Goal: Information Seeking & Learning: Learn about a topic

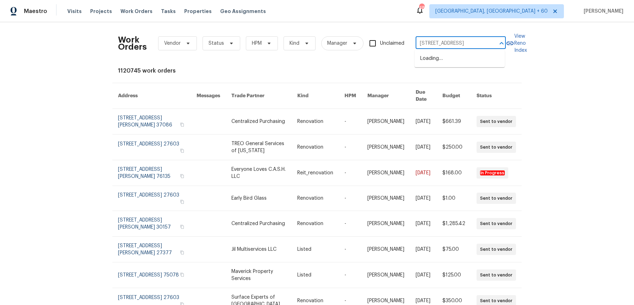
scroll to position [0, 36]
drag, startPoint x: 443, startPoint y: 44, endPoint x: 528, endPoint y: 44, distance: 84.9
click at [528, 44] on div "Work Orders Vendor Status HPM Kind Manager Unclaimed [STREET_ADDRESS] ​ View Re…" at bounding box center [317, 163] width 634 height 283
type input "[STREET_ADDRESS]"
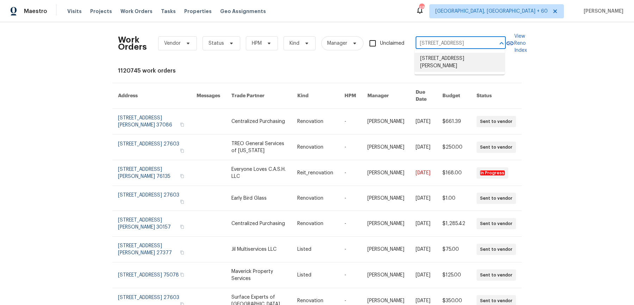
click at [475, 60] on li "[STREET_ADDRESS][PERSON_NAME]" at bounding box center [460, 62] width 90 height 19
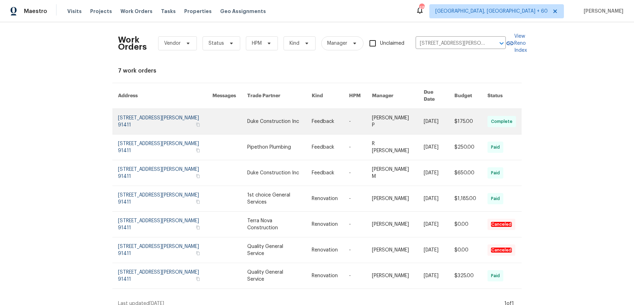
click at [340, 110] on link at bounding box center [330, 121] width 37 height 25
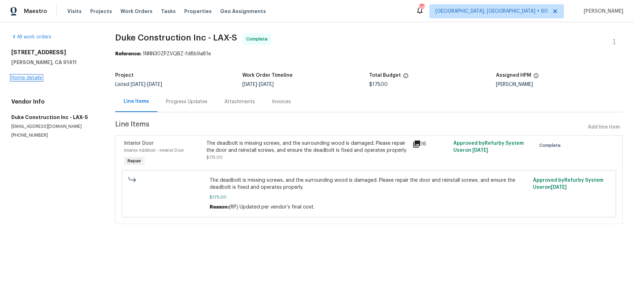
click at [36, 80] on link "Home details" at bounding box center [26, 77] width 31 height 5
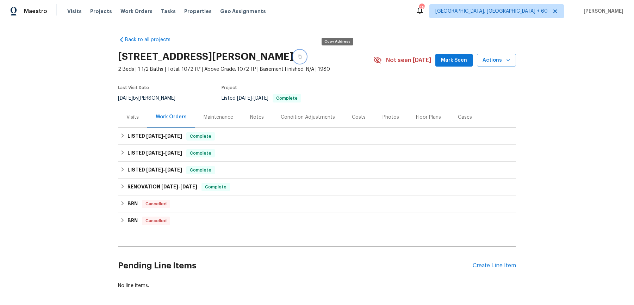
click at [306, 57] on button "button" at bounding box center [300, 56] width 13 height 13
click at [136, 10] on span "Work Orders" at bounding box center [137, 11] width 32 height 7
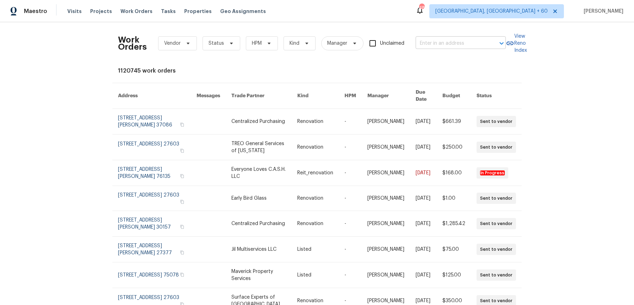
click at [456, 43] on input "text" at bounding box center [451, 43] width 70 height 11
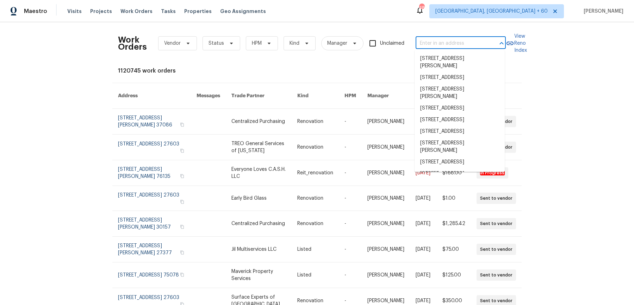
paste input "[STREET_ADDRESS][PERSON_NAME]"
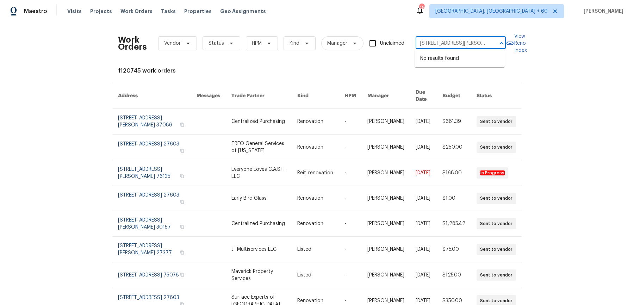
scroll to position [0, 36]
drag, startPoint x: 443, startPoint y: 43, endPoint x: 554, endPoint y: 43, distance: 111.4
click at [554, 43] on div "Work Orders Vendor Status HPM Kind Manager Unclaimed [STREET_ADDRESS][PERSON_NA…" at bounding box center [317, 163] width 634 height 283
type input "[STREET_ADDRESS]"
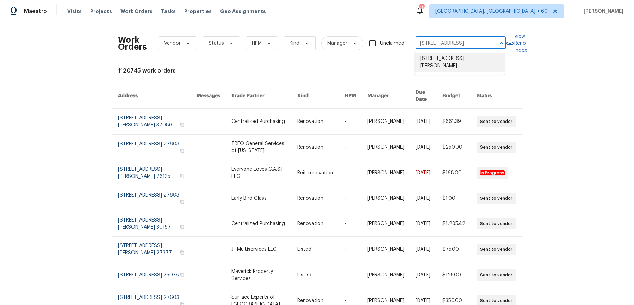
click at [471, 62] on li "[STREET_ADDRESS][PERSON_NAME]" at bounding box center [460, 62] width 90 height 19
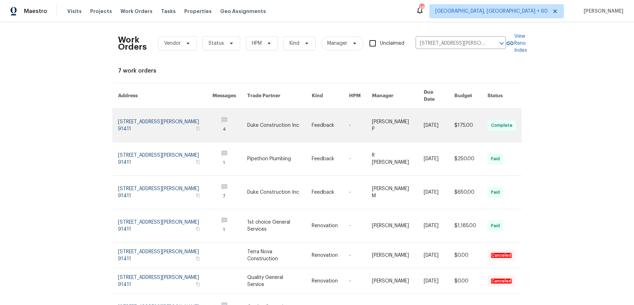
click at [387, 116] on link at bounding box center [398, 125] width 52 height 33
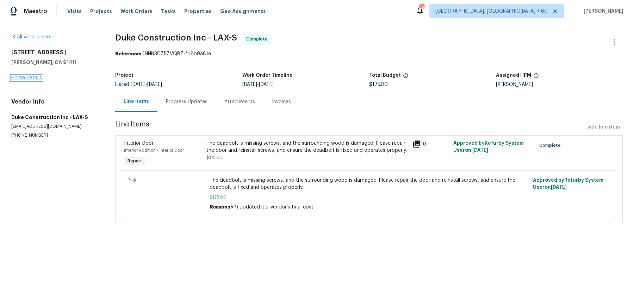
click at [35, 79] on link "Home details" at bounding box center [26, 77] width 31 height 5
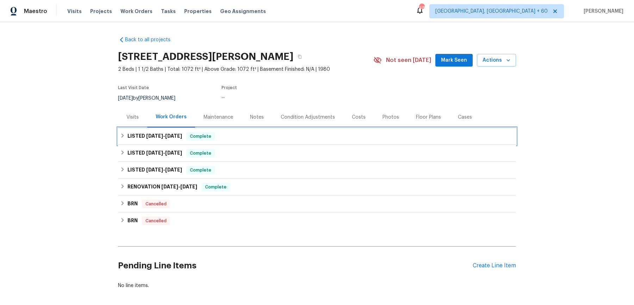
click at [300, 141] on div "LISTED [DATE] - [DATE] Complete" at bounding box center [317, 136] width 394 height 8
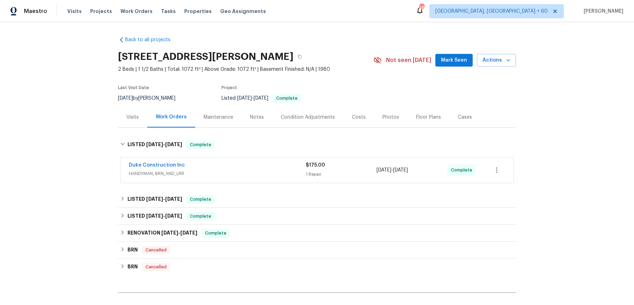
click at [278, 168] on div "Duke Construction Inc" at bounding box center [217, 166] width 177 height 8
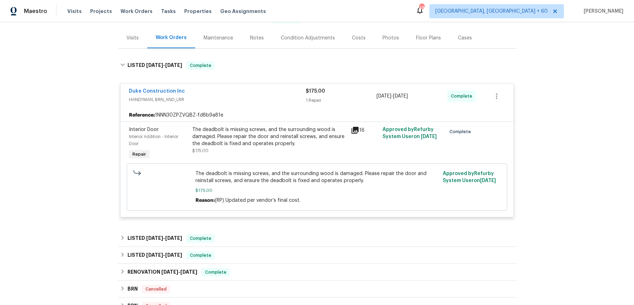
scroll to position [91, 0]
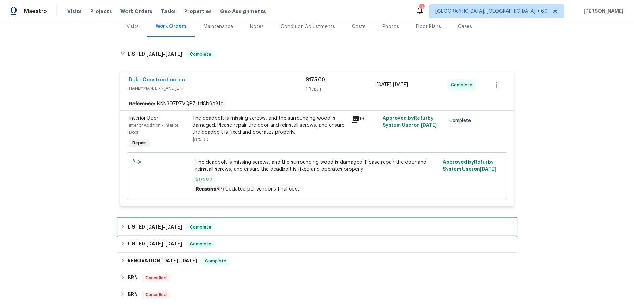
click at [271, 231] on div "LISTED [DATE] - [DATE] Complete" at bounding box center [317, 227] width 394 height 8
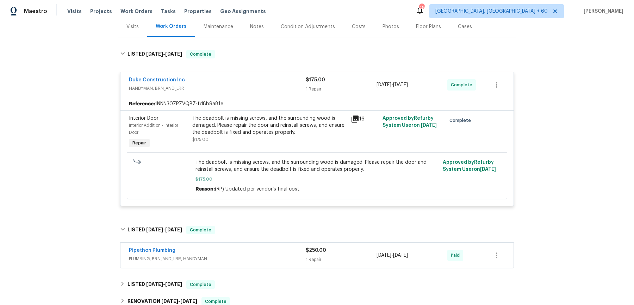
click at [263, 263] on span "PLUMBING, BRN_AND_LRR, HANDYMAN" at bounding box center [217, 258] width 177 height 7
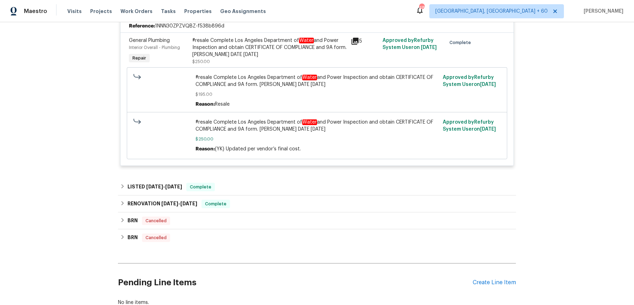
scroll to position [345, 0]
click at [303, 173] on div "Pipethon Plumbing PLUMBING, BRN_AND_LRR, HANDYMAN $250.00 1 Repair [DATE] - [DA…" at bounding box center [317, 79] width 398 height 185
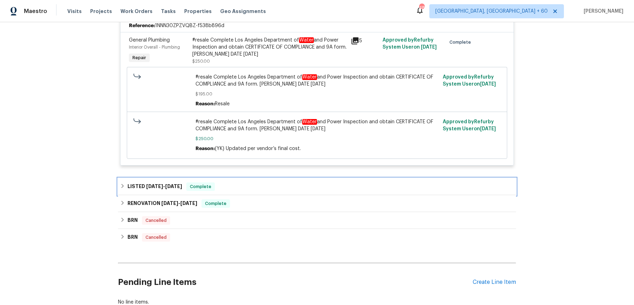
click at [297, 191] on div "LISTED [DATE] - [DATE] Complete" at bounding box center [317, 187] width 394 height 8
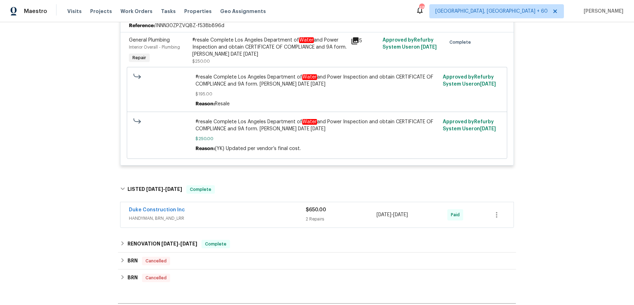
click at [292, 222] on span "HANDYMAN, BRN_AND_LRR" at bounding box center [217, 218] width 177 height 7
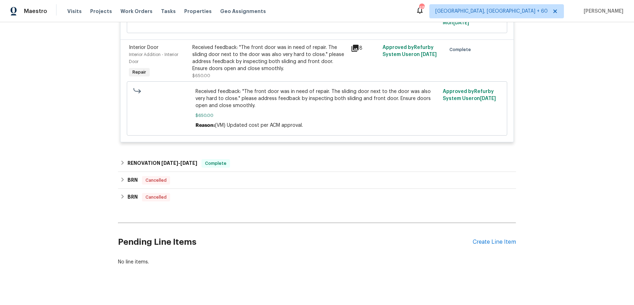
scroll to position [632, 0]
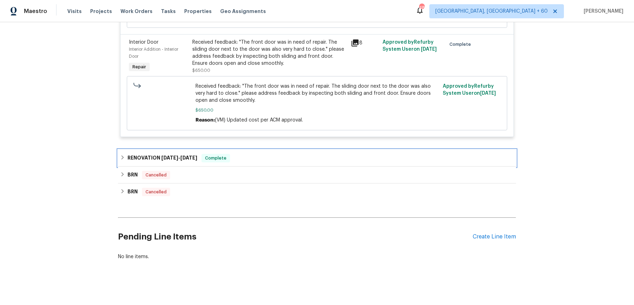
click at [259, 154] on div "RENOVATION [DATE] - [DATE] Complete" at bounding box center [317, 158] width 394 height 8
